Goal: Download file/media

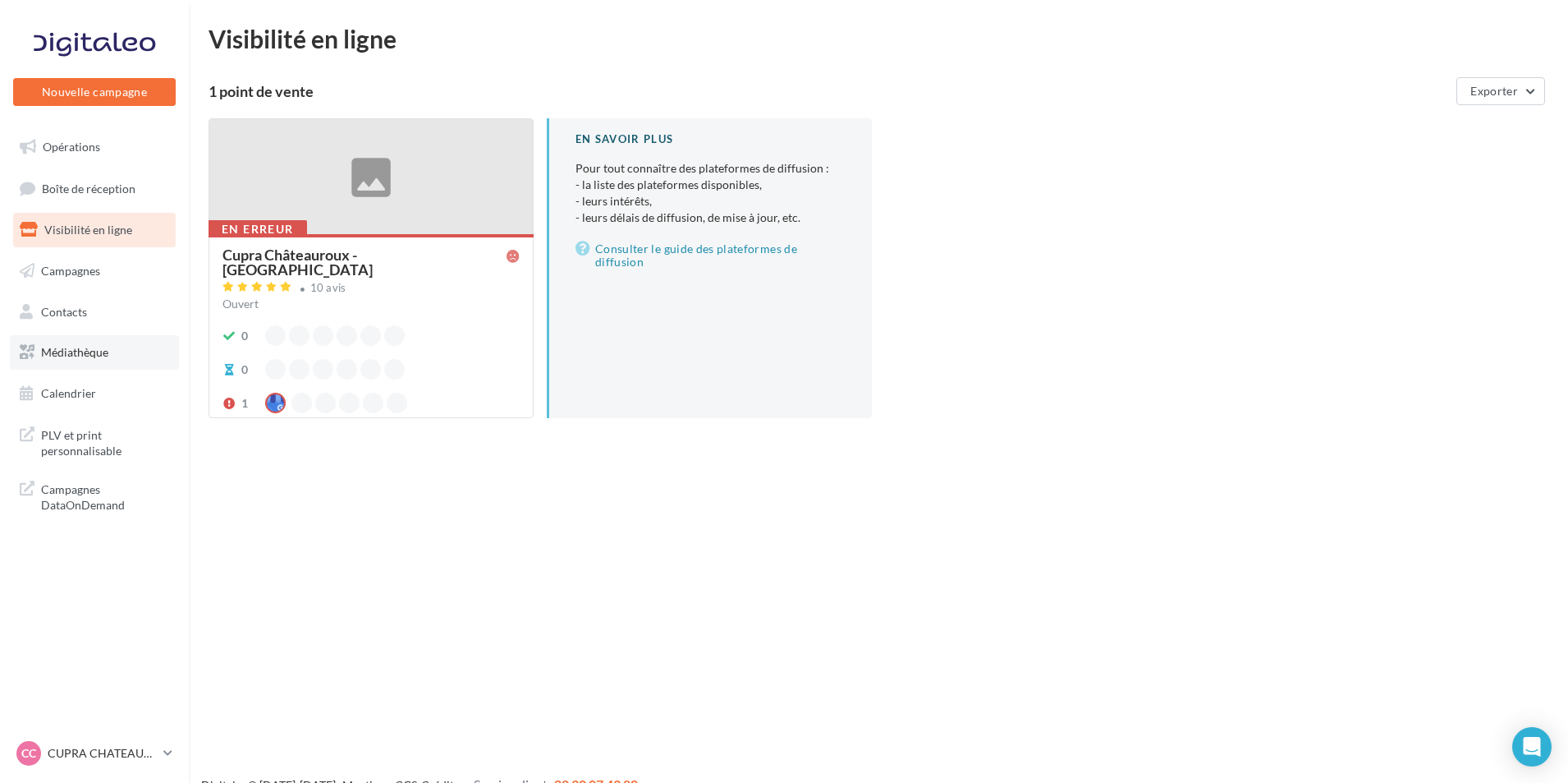
click at [100, 355] on span "Médiathèque" at bounding box center [75, 352] width 68 height 14
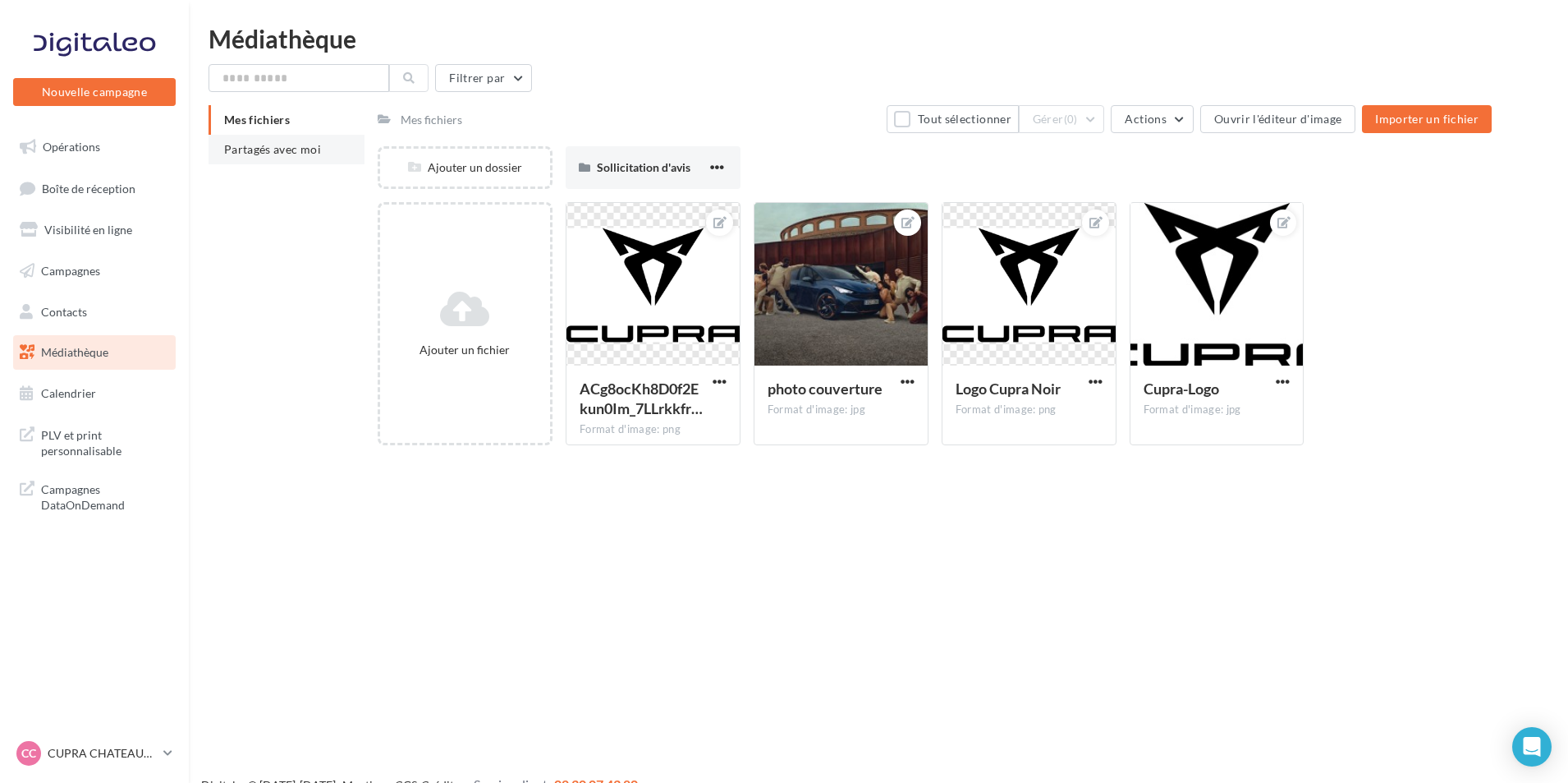
click at [322, 139] on li "Partagés avec moi" at bounding box center [287, 149] width 156 height 29
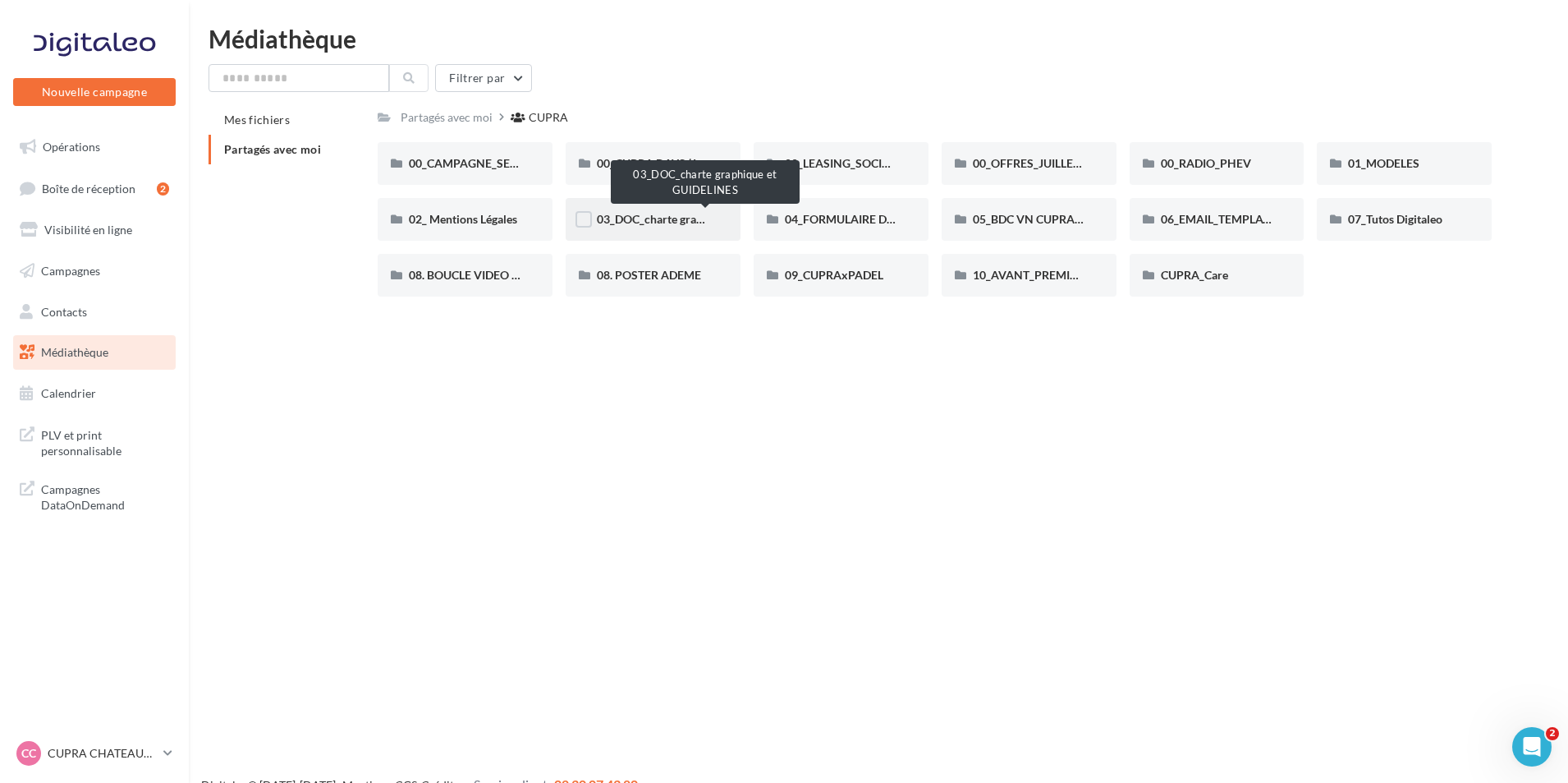
click at [684, 225] on span "03_DOC_charte graphique et GUIDELINES" at bounding box center [704, 218] width 215 height 14
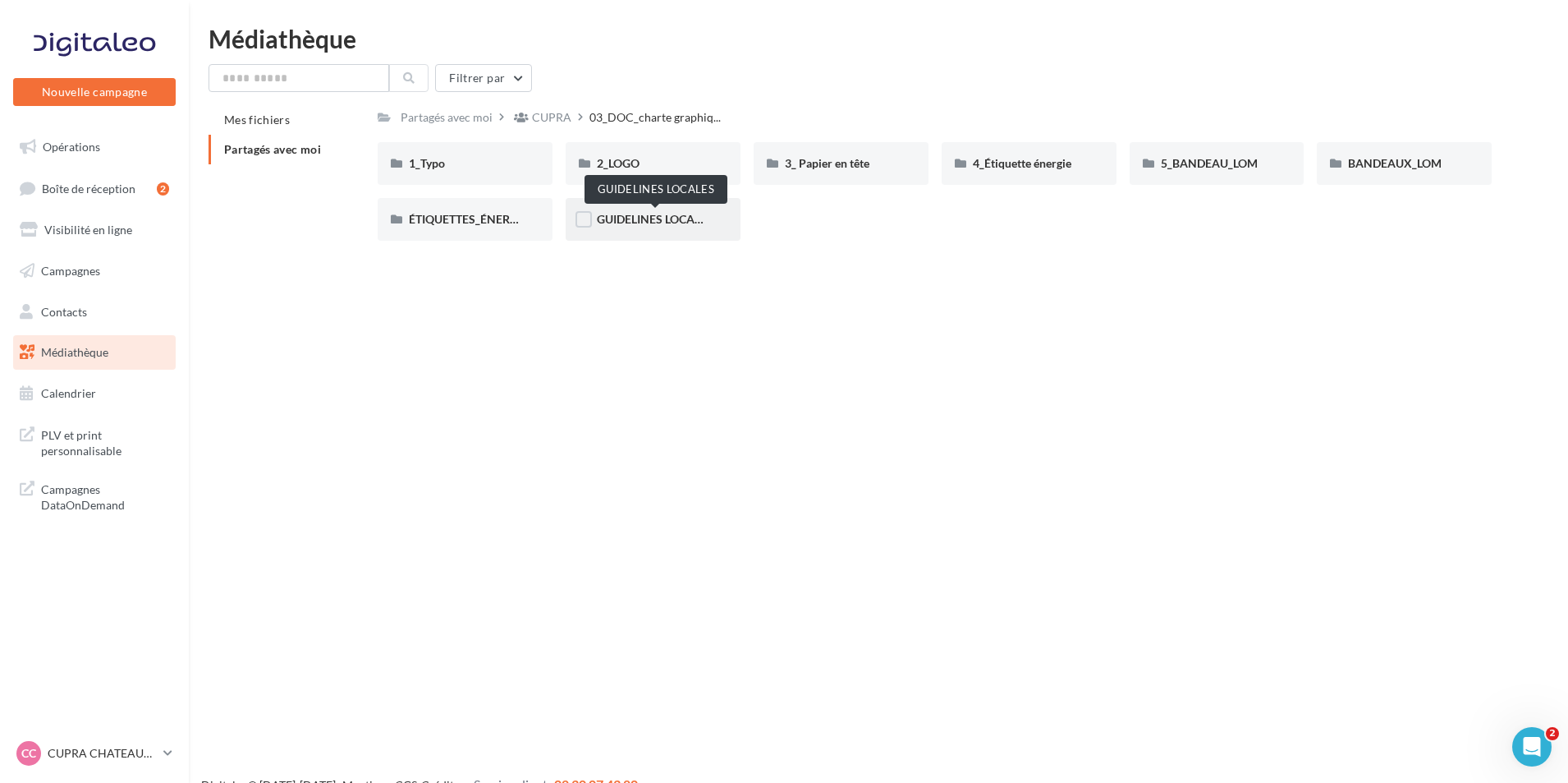
click at [660, 216] on span "GUIDELINES LOCALES" at bounding box center [654, 218] width 116 height 14
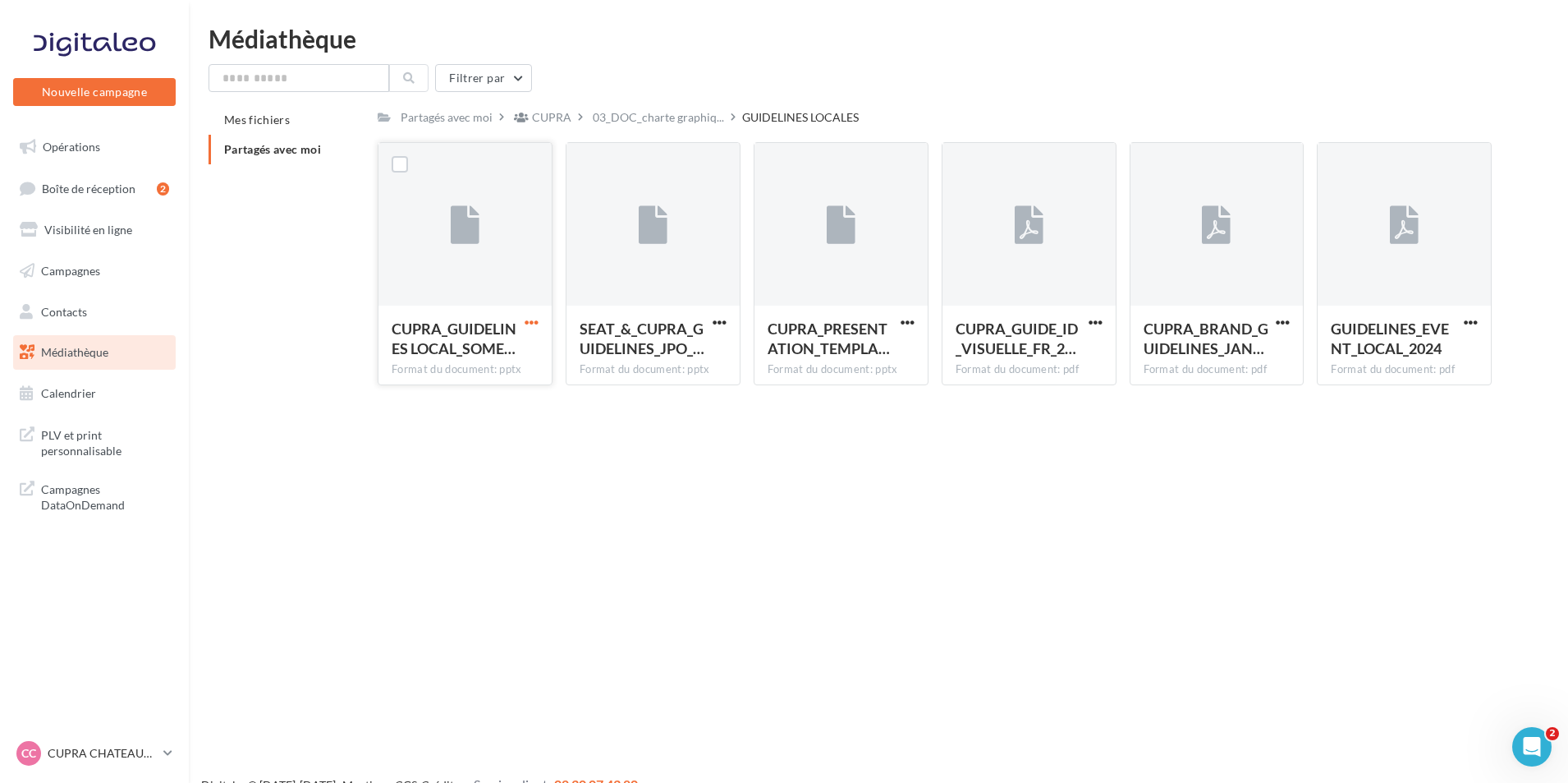
click at [529, 322] on span "button" at bounding box center [531, 321] width 14 height 14
click at [492, 351] on button "Télécharger" at bounding box center [460, 354] width 164 height 43
click at [530, 321] on span "button" at bounding box center [531, 321] width 14 height 14
click at [481, 355] on button "Télécharger" at bounding box center [460, 354] width 164 height 43
click at [538, 322] on button "button" at bounding box center [531, 323] width 20 height 16
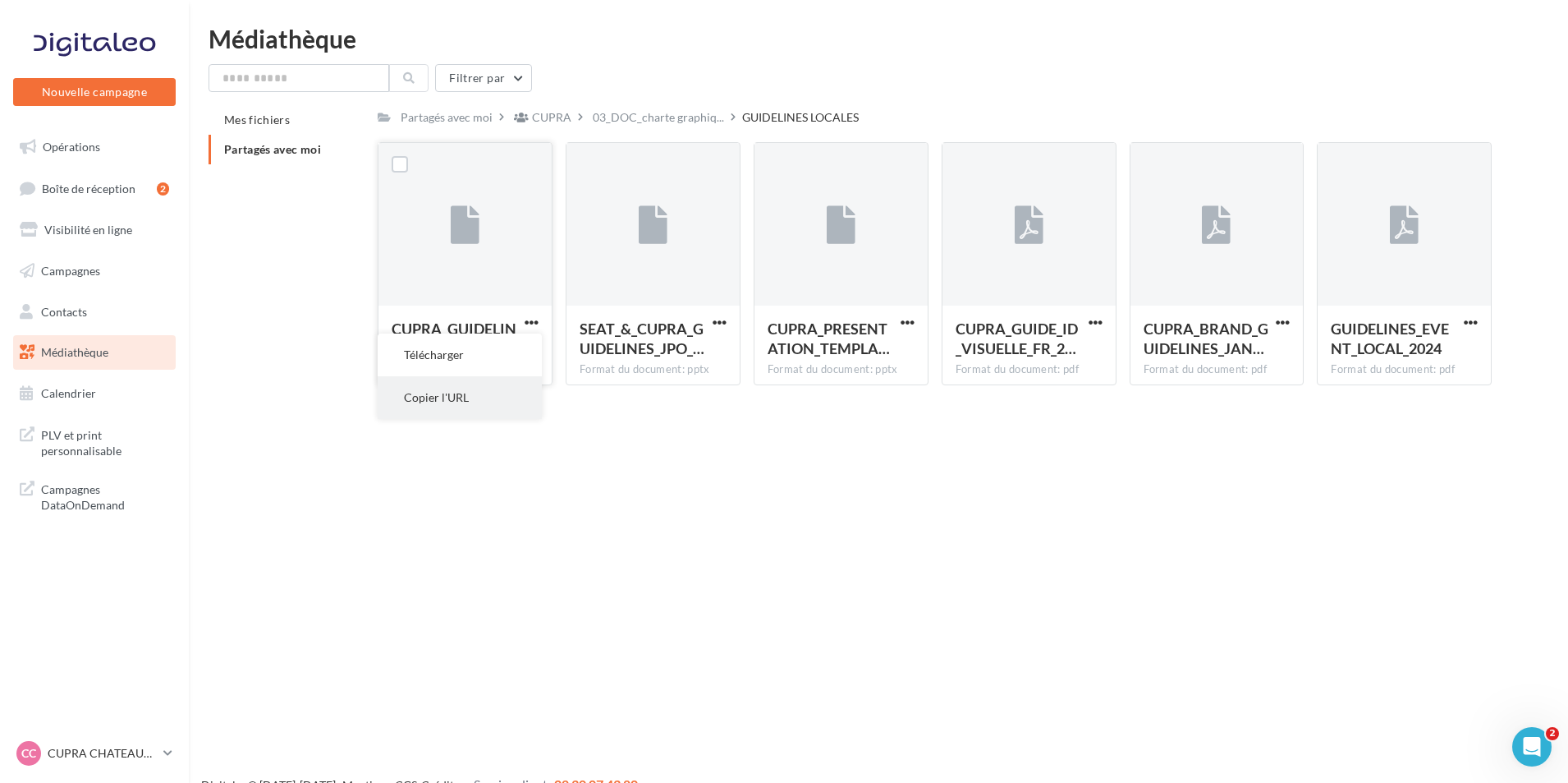
click at [489, 398] on button "Copier l'URL" at bounding box center [460, 397] width 164 height 43
click at [909, 323] on span "button" at bounding box center [907, 321] width 14 height 14
click at [893, 353] on button "Télécharger" at bounding box center [835, 354] width 164 height 43
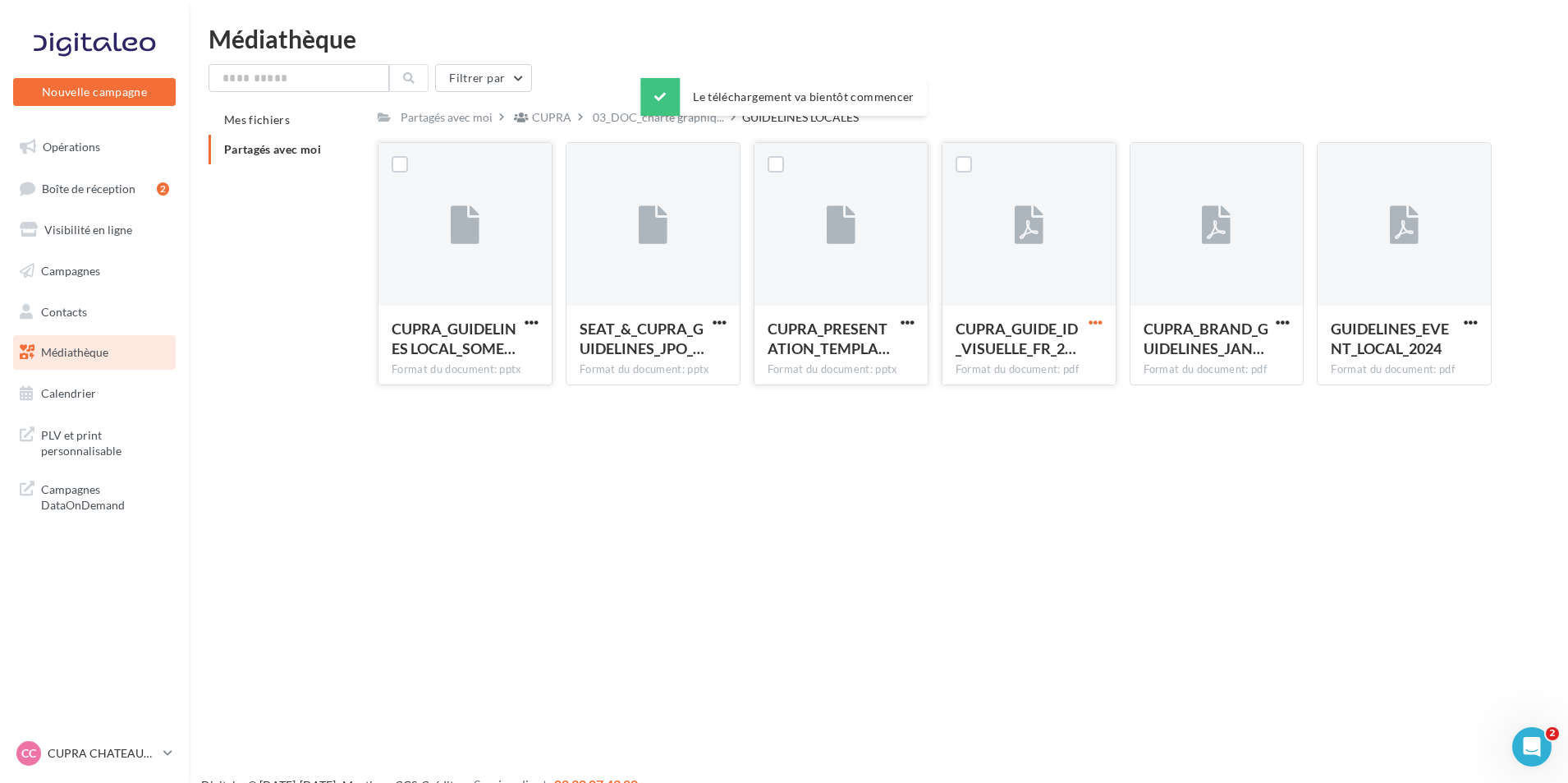
click at [1094, 322] on span "button" at bounding box center [1095, 321] width 14 height 14
click at [1056, 363] on button "Télécharger" at bounding box center [1023, 354] width 164 height 43
click at [145, 757] on p "CUPRA CHATEAUROUX" at bounding box center [102, 753] width 109 height 16
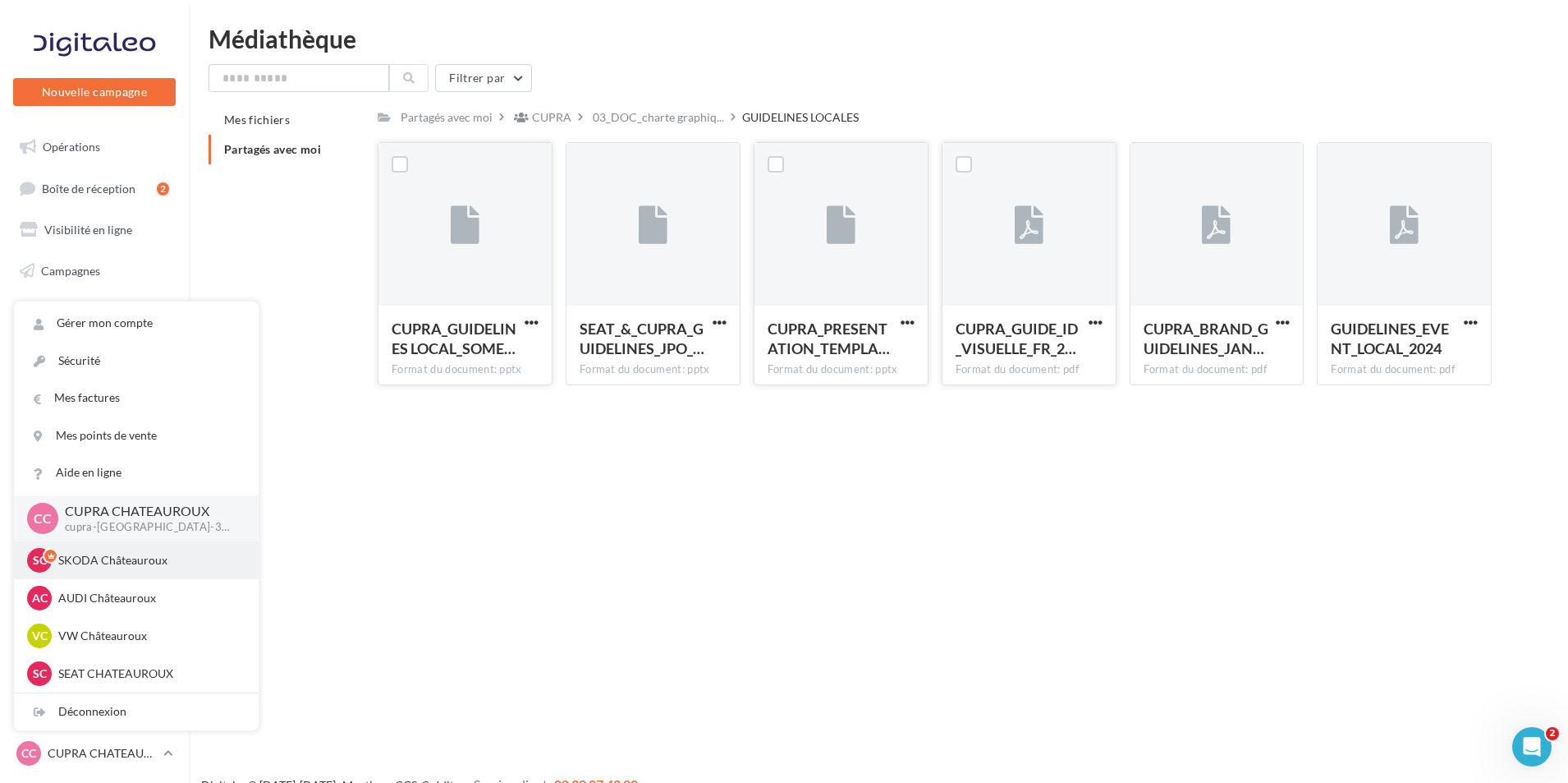
click at [156, 569] on p "SKODA Châteauroux" at bounding box center [148, 560] width 180 height 16
